Goal: Task Accomplishment & Management: Use online tool/utility

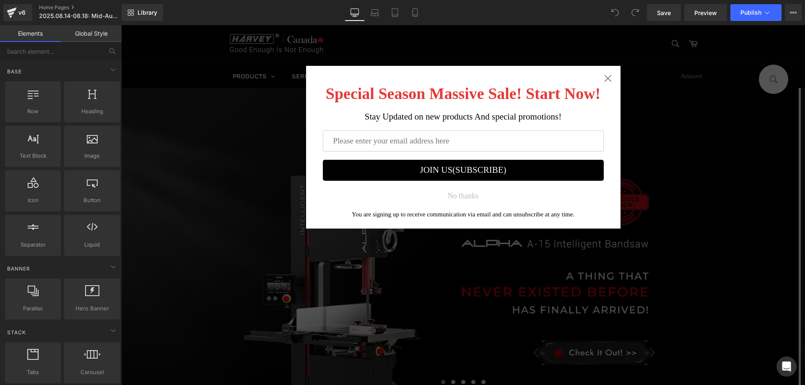
click at [609, 79] on div "Special Season Massive Sale! Start Now! Stay Updated on new products And specia…" at bounding box center [463, 147] width 315 height 163
click at [605, 78] on icon "Close widget" at bounding box center [608, 78] width 7 height 7
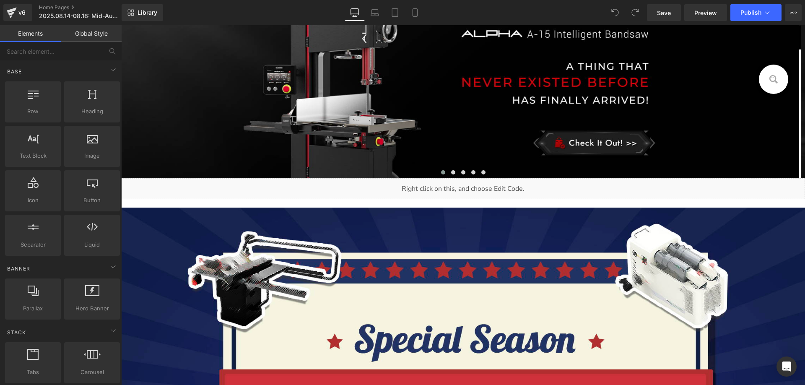
scroll to position [420, 0]
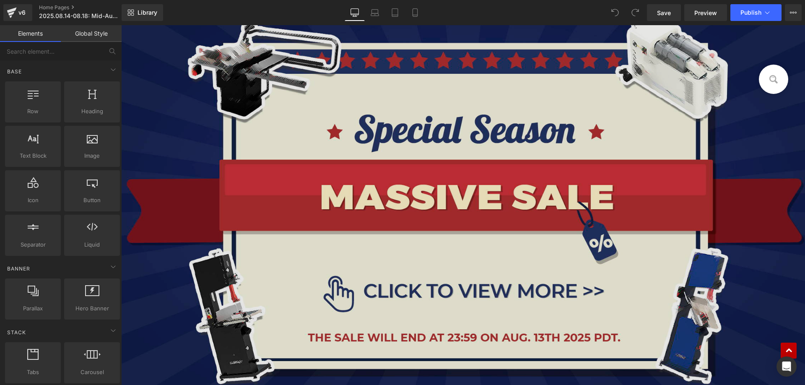
click at [334, 201] on img at bounding box center [463, 198] width 684 height 401
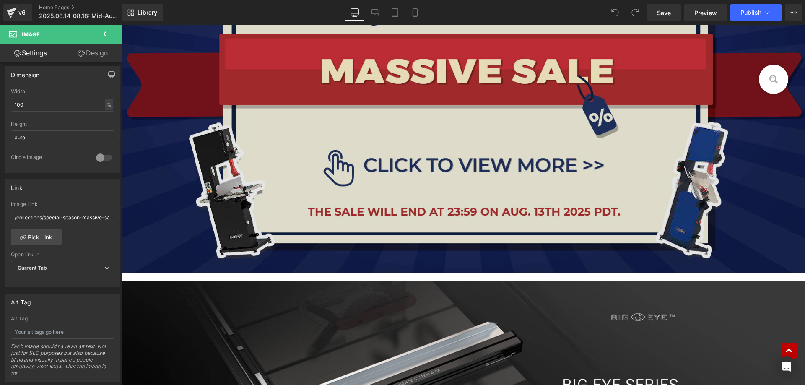
scroll to position [0, 7]
drag, startPoint x: 135, startPoint y: 241, endPoint x: 199, endPoint y: 215, distance: 69.6
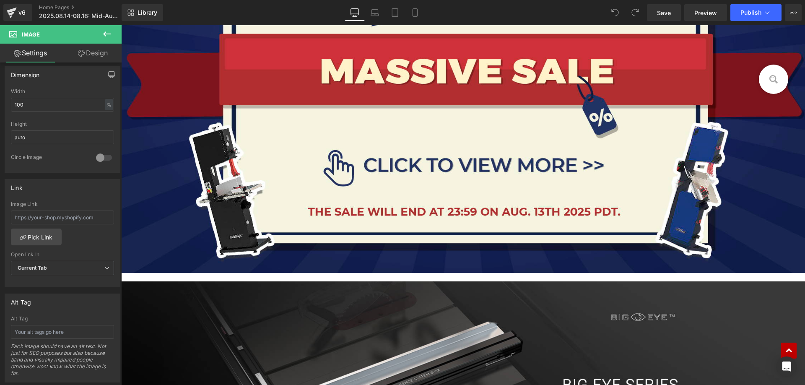
click at [109, 36] on icon at bounding box center [107, 34] width 10 height 10
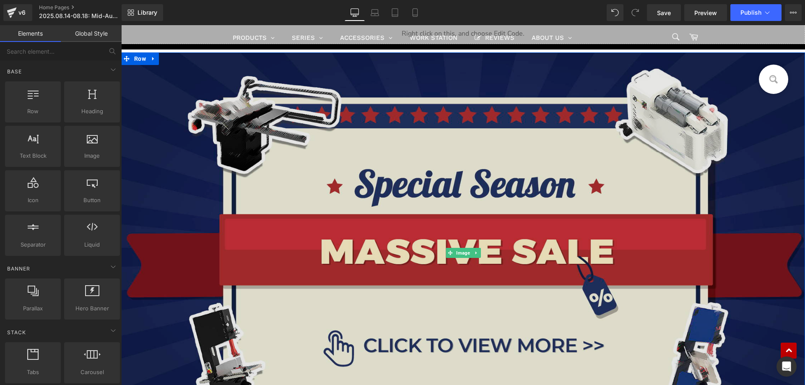
scroll to position [294, 0]
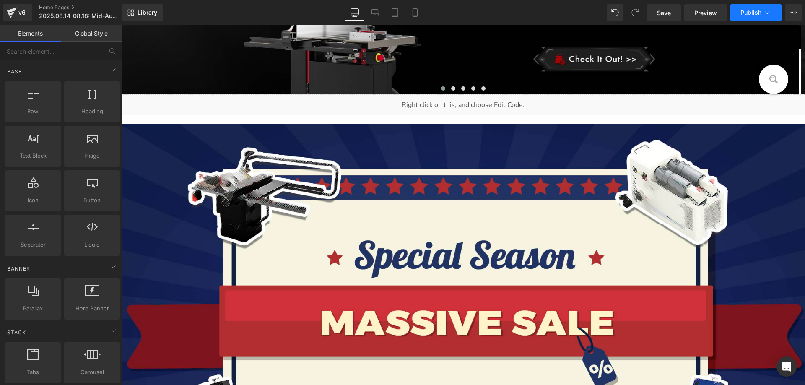
click at [748, 12] on span "Publish" at bounding box center [751, 12] width 21 height 7
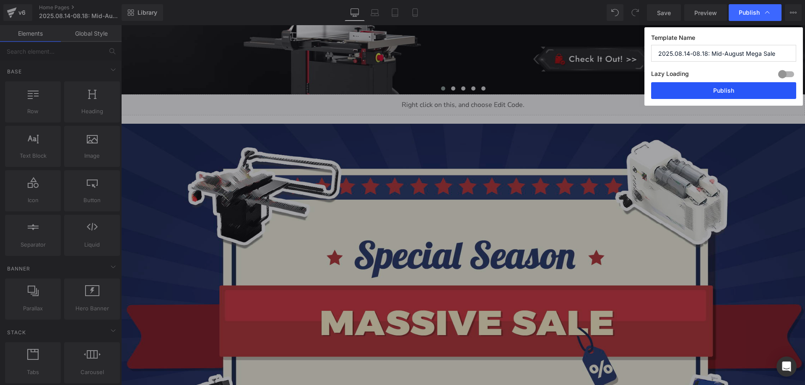
click at [679, 91] on button "Publish" at bounding box center [724, 90] width 145 height 17
